Goal: Transaction & Acquisition: Purchase product/service

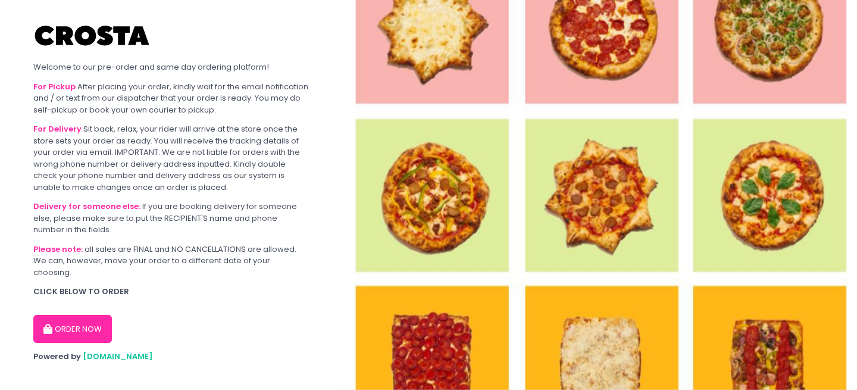
click at [93, 317] on button "ORDER NOW" at bounding box center [72, 329] width 79 height 29
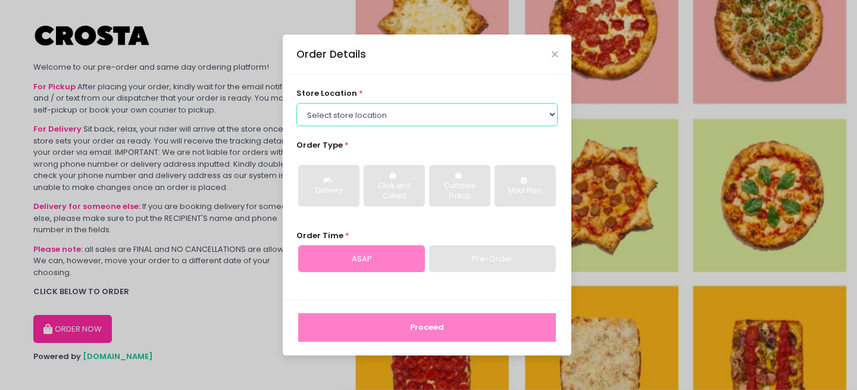
click at [435, 120] on select "Select store location [PERSON_NAME] Pizza - [PERSON_NAME] Pizza - [GEOGRAPHIC_D…" at bounding box center [427, 114] width 262 height 23
click at [378, 115] on select "Select store location [PERSON_NAME] Pizza - [PERSON_NAME] Pizza - [GEOGRAPHIC_D…" at bounding box center [427, 114] width 262 height 23
select select "5fabb2e53664a8677beaeb89"
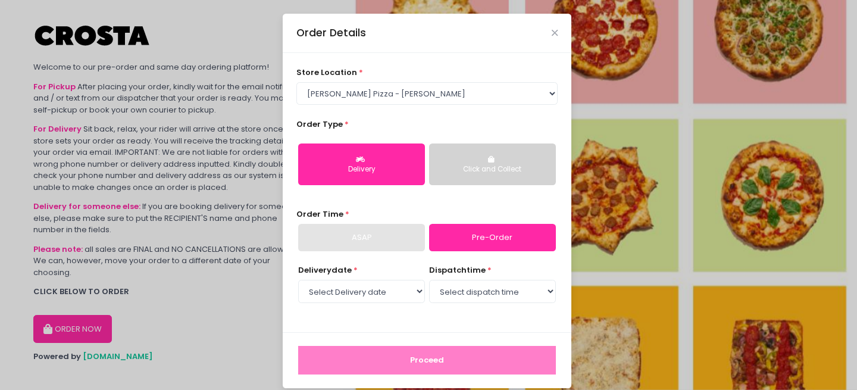
click at [385, 239] on div "ASAP" at bounding box center [361, 237] width 127 height 27
click at [395, 292] on select "Select Delivery date [DATE] [DATE] [DATE] [DATE] [DATE] [DATE]" at bounding box center [361, 291] width 127 height 23
select select "[DATE]"
click at [491, 294] on select "Select dispatch time 12:00 PM - 12:30 PM 12:30 PM - 01:00 PM 01:00 PM - 01:30 P…" at bounding box center [492, 291] width 127 height 23
select select "12:00"
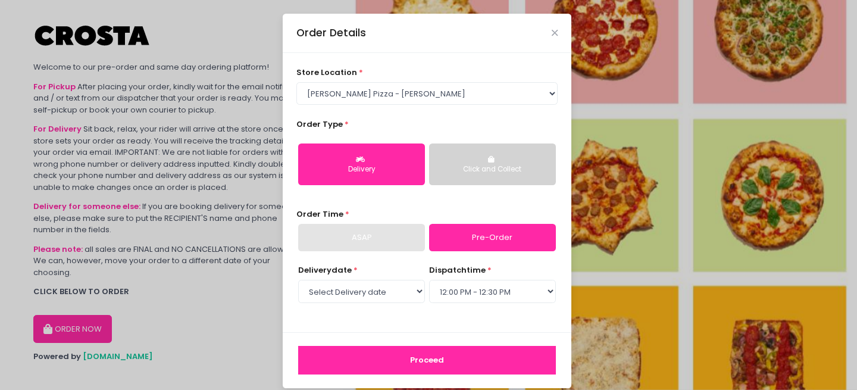
click at [427, 362] on button "Proceed" at bounding box center [427, 360] width 258 height 29
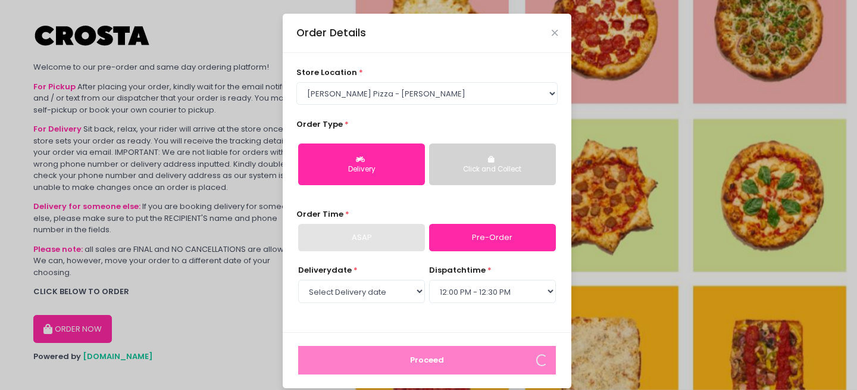
scroll to position [11, 0]
